Goal: Information Seeking & Learning: Find contact information

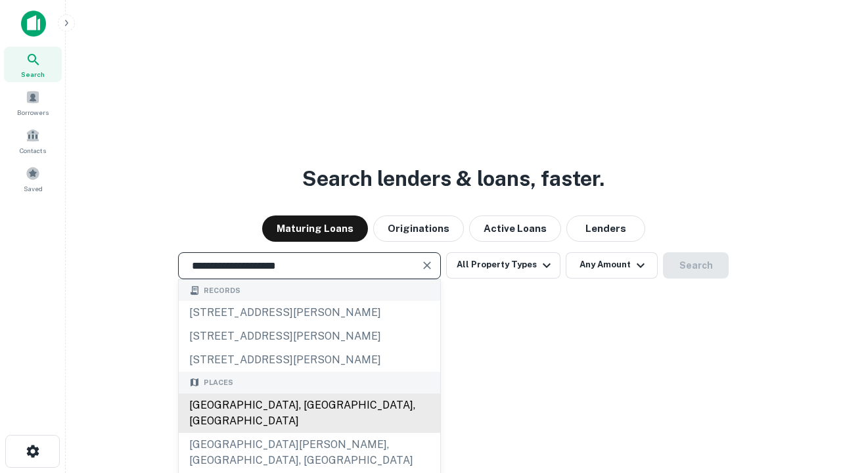
click at [309, 433] on div "[GEOGRAPHIC_DATA], [GEOGRAPHIC_DATA], [GEOGRAPHIC_DATA]" at bounding box center [310, 413] width 262 height 39
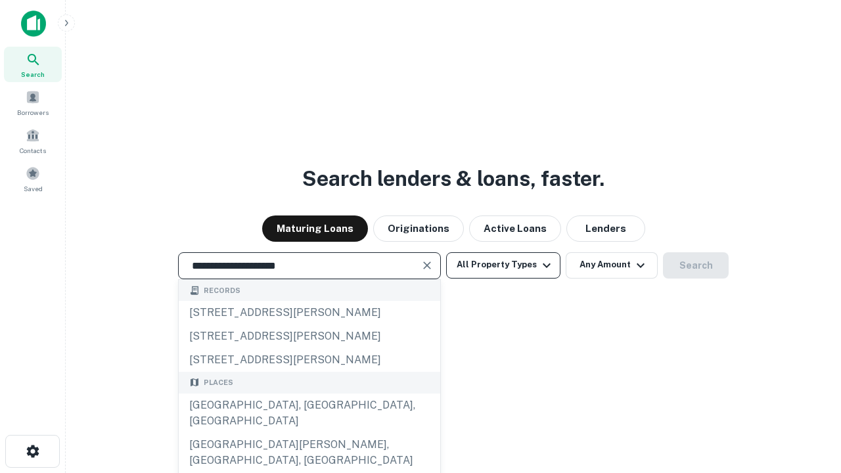
type input "**********"
click at [503, 265] on button "All Property Types" at bounding box center [503, 265] width 114 height 26
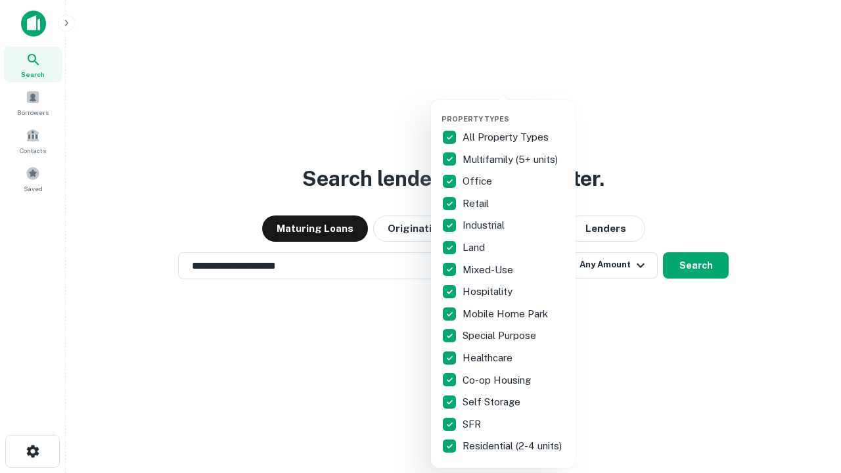
click at [514, 110] on button "button" at bounding box center [514, 110] width 145 height 1
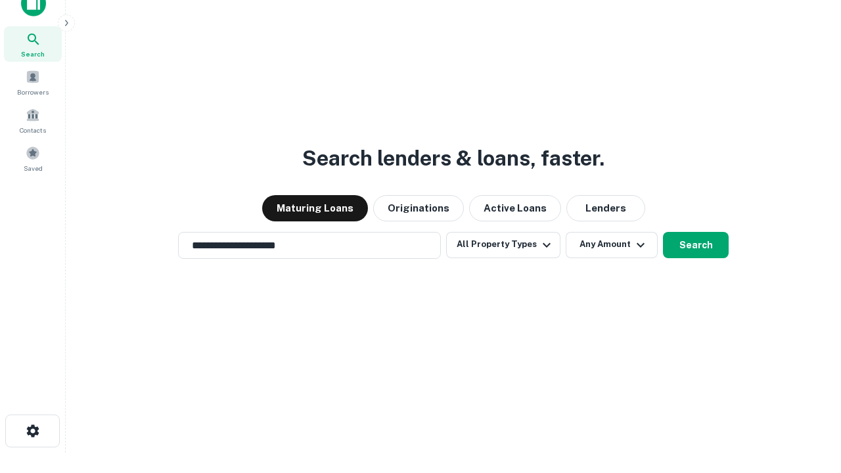
scroll to position [8, 158]
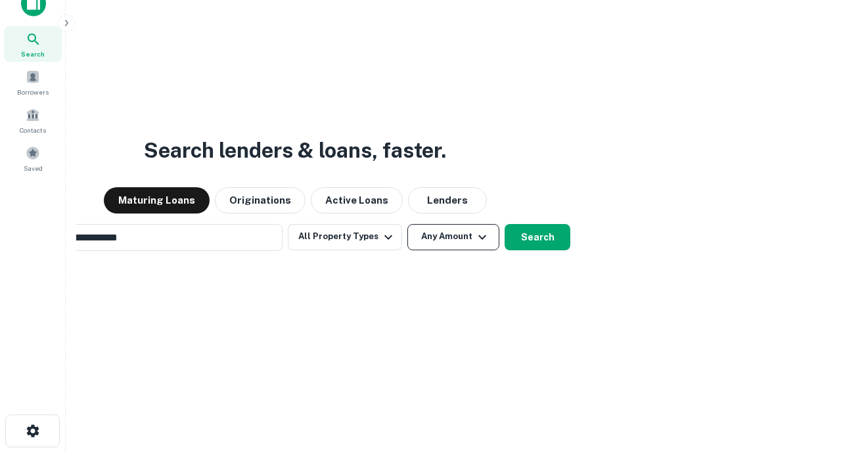
click at [408, 224] on button "Any Amount" at bounding box center [454, 237] width 92 height 26
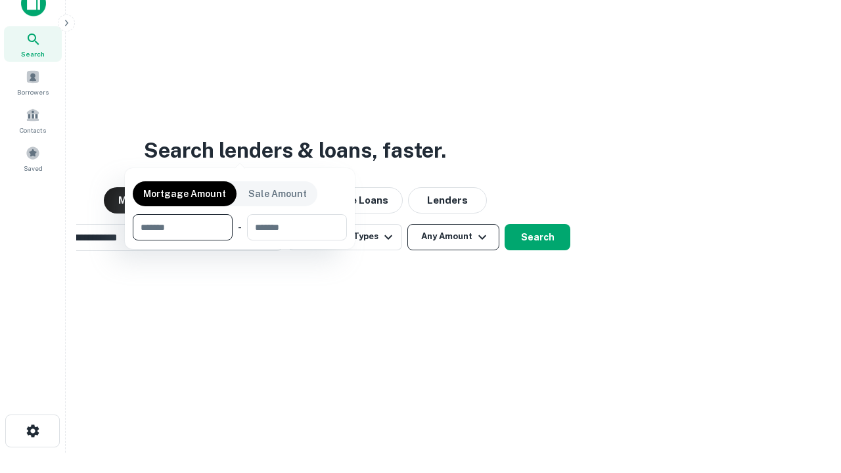
scroll to position [21, 0]
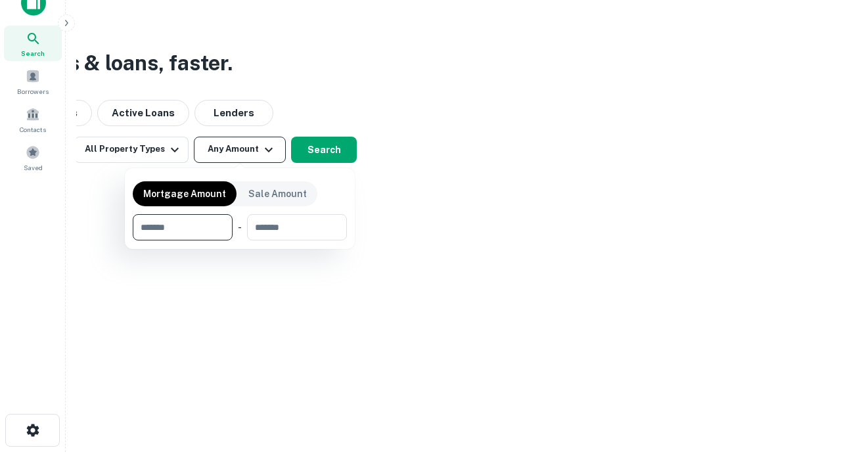
type input "*******"
click at [240, 241] on button "button" at bounding box center [240, 241] width 214 height 1
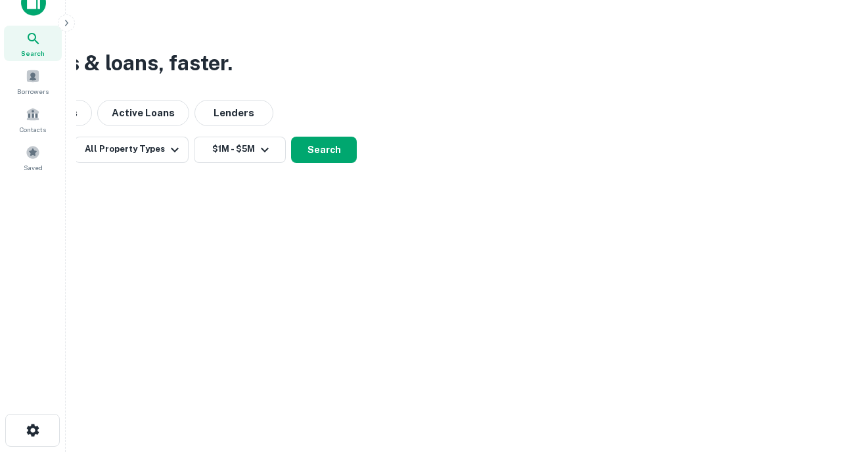
scroll to position [8, 243]
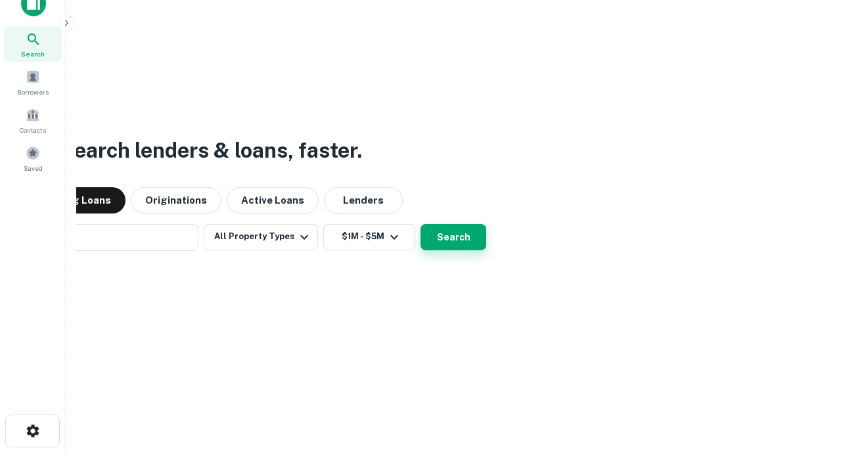
click at [421, 224] on button "Search" at bounding box center [454, 237] width 66 height 26
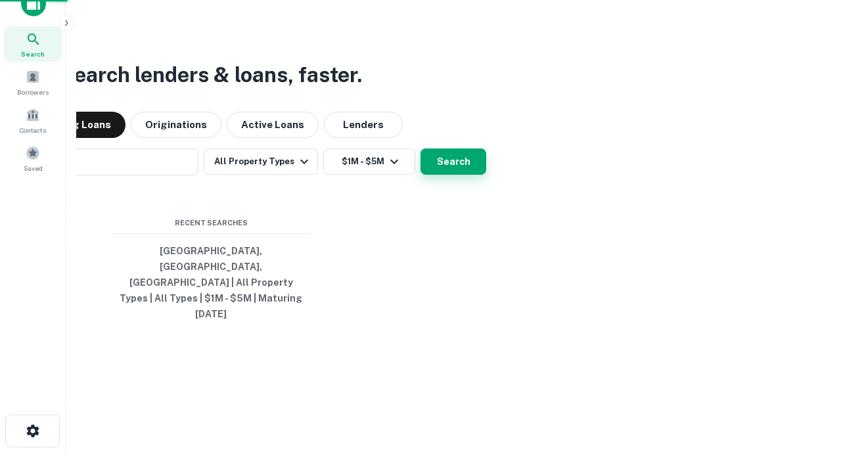
scroll to position [35, 372]
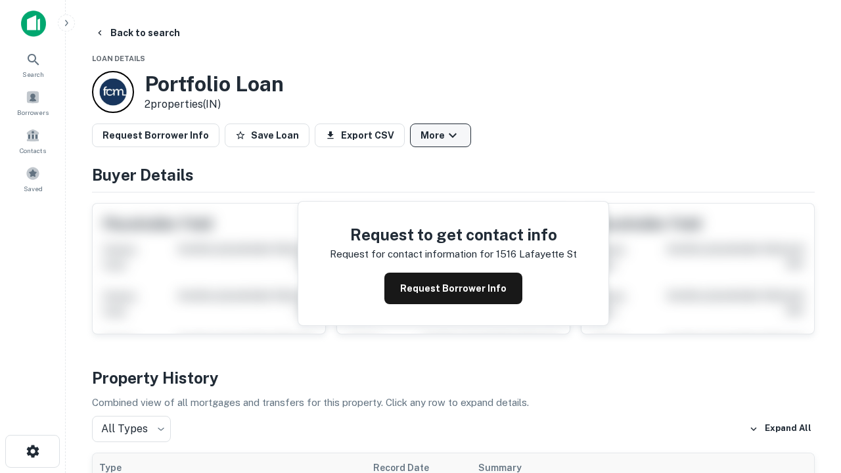
click at [440, 135] on button "More" at bounding box center [440, 136] width 61 height 24
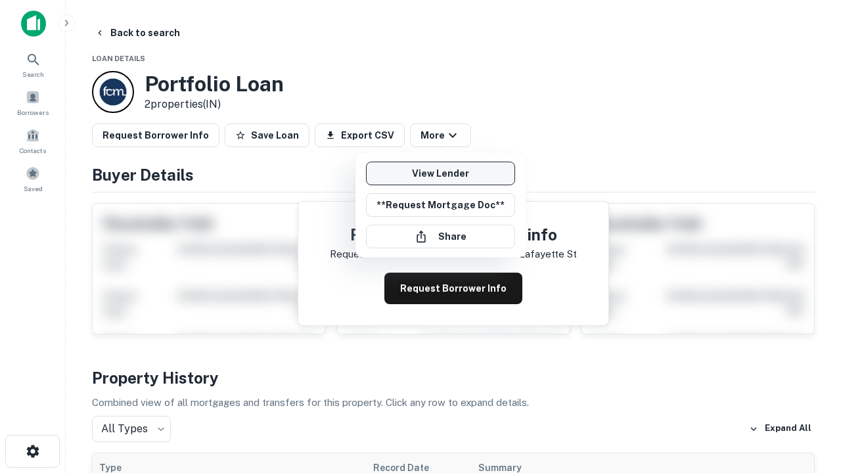
click at [440, 174] on link "View Lender" at bounding box center [440, 174] width 149 height 24
